Goal: Transaction & Acquisition: Purchase product/service

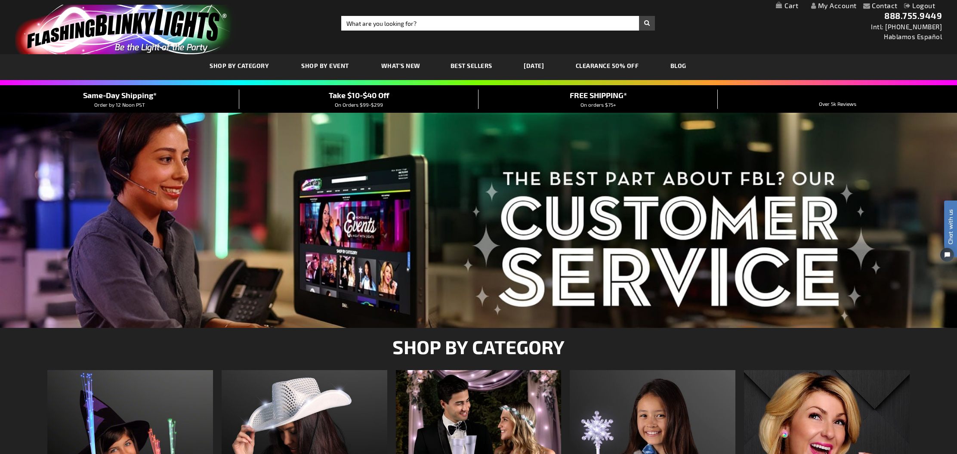
click at [793, 6] on link "My Cart" at bounding box center [787, 6] width 22 height 8
click at [728, 4] on span "150" at bounding box center [736, 6] width 38 height 8
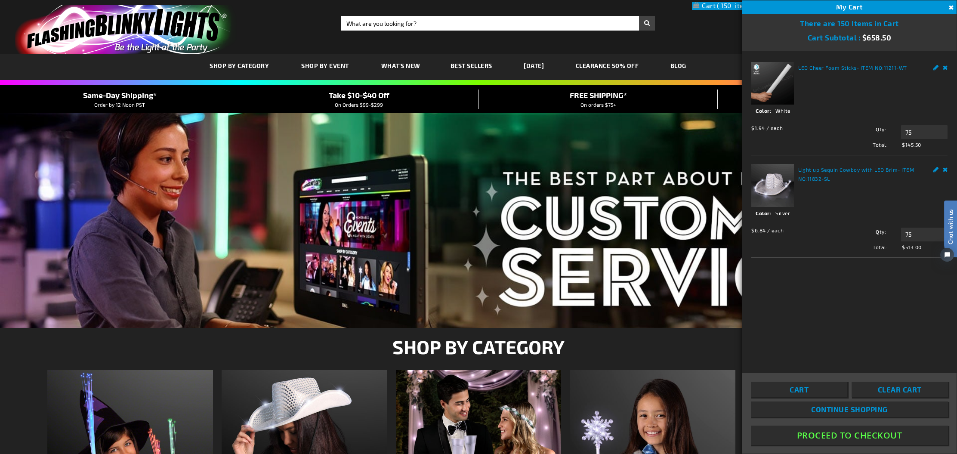
click at [822, 391] on link "Cart" at bounding box center [799, 389] width 96 height 15
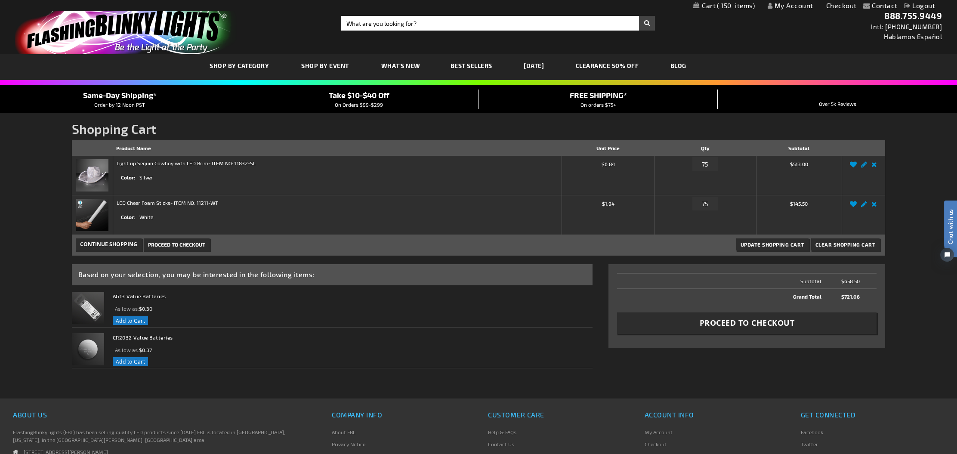
click at [66, 120] on div "Contact Compare Products My Account Checkout Logout Skip to Content My Cart 150…" at bounding box center [478, 296] width 957 height 592
click at [936, 431] on li "Facebook" at bounding box center [872, 434] width 143 height 12
